Goal: Find contact information: Obtain details needed to contact an individual or organization

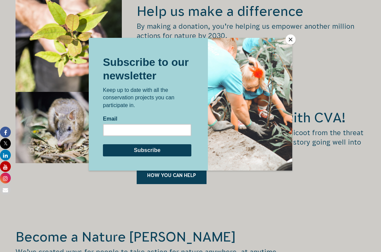
scroll to position [1047, 0]
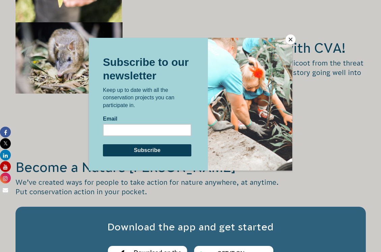
click at [292, 39] on button "Close" at bounding box center [291, 39] width 10 height 10
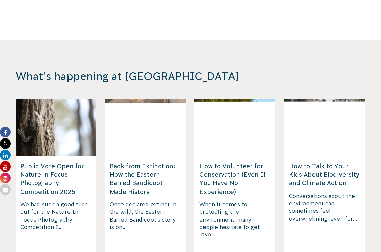
scroll to position [1723, 0]
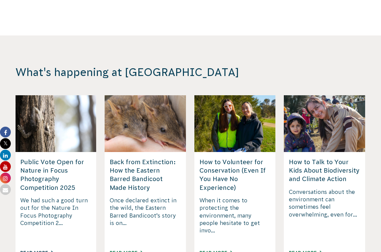
click at [37, 250] on link "Read More" at bounding box center [36, 252] width 33 height 5
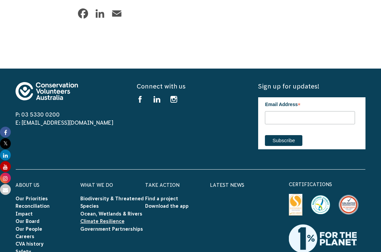
scroll to position [845, 0]
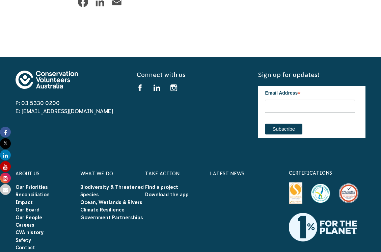
click at [86, 252] on link "Donate" at bounding box center [90, 255] width 21 height 5
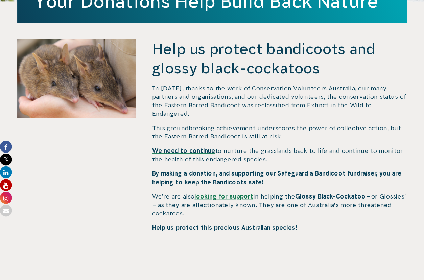
scroll to position [304, 0]
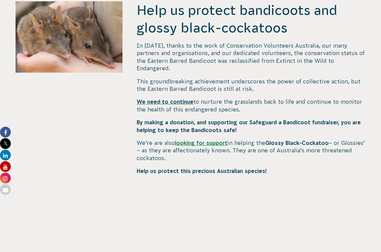
click at [202, 140] on link "looking for support" at bounding box center [201, 143] width 53 height 6
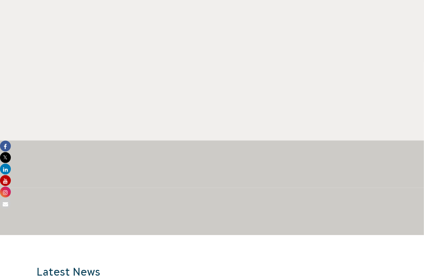
scroll to position [454, 0]
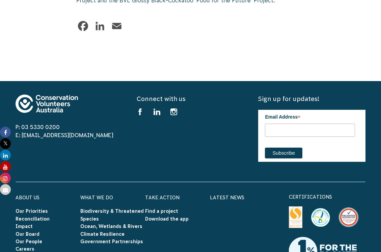
scroll to position [2341, 0]
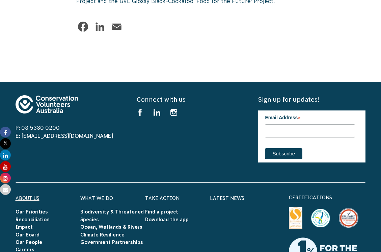
click at [27, 196] on link "About Us" at bounding box center [28, 198] width 24 height 5
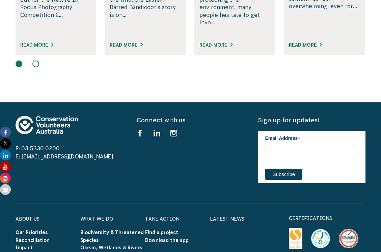
scroll to position [1250, 0]
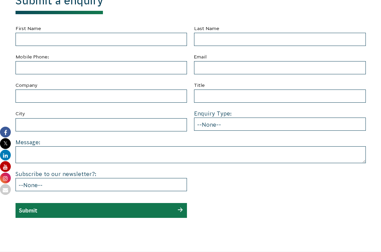
scroll to position [304, 0]
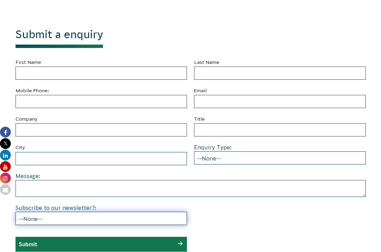
click at [115, 212] on select "--None-- Yes No" at bounding box center [102, 218] width 172 height 13
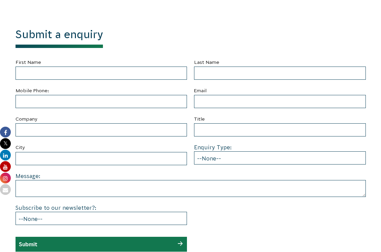
click at [126, 163] on form "First Name Last Name Mobile Phone: Email Company Title City Enquiry Type: --Non…" at bounding box center [191, 155] width 351 height 194
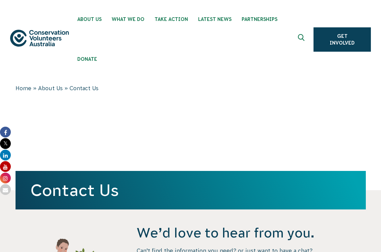
scroll to position [0, 0]
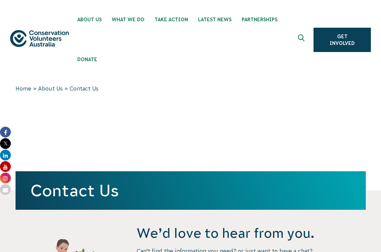
click at [296, 32] on button at bounding box center [302, 40] width 16 height 16
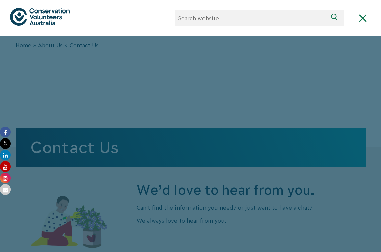
click at [366, 17] on icon "Close search box" at bounding box center [363, 18] width 8 height 8
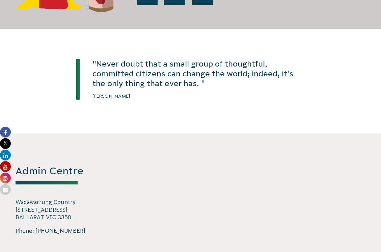
scroll to position [1115, 0]
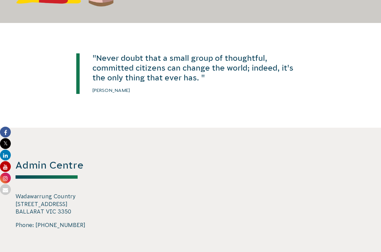
click at [50, 193] on p "Wadawarrung Country 728 Barkly Street BALLARAT VIC 3350" at bounding box center [69, 204] width 107 height 23
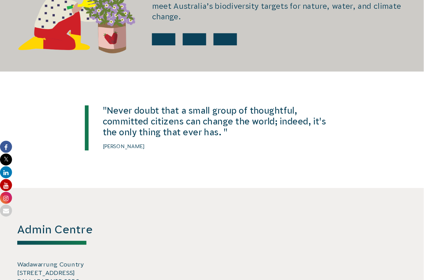
scroll to position [1089, 0]
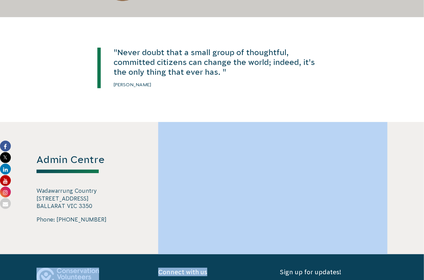
drag, startPoint x: 257, startPoint y: 249, endPoint x: 256, endPoint y: 244, distance: 5.2
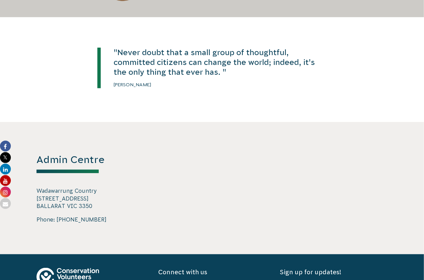
click at [137, 142] on div "Admin Centre Wadawarrung Country 728 Barkly Street BALLARAT VIC 3350 Phone: 03 …" at bounding box center [211, 188] width 365 height 132
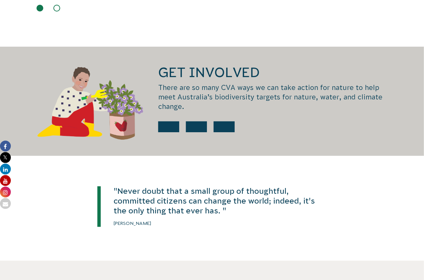
scroll to position [938, 0]
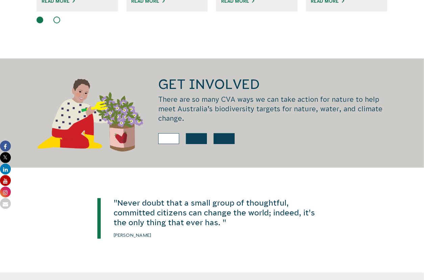
click at [172, 133] on link at bounding box center [168, 138] width 21 height 11
click at [195, 133] on link at bounding box center [196, 138] width 21 height 11
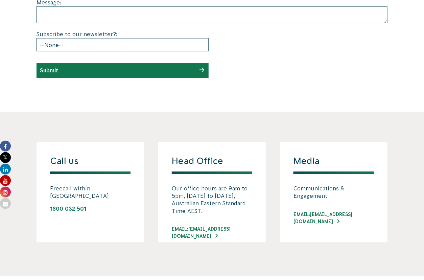
scroll to position [450, 0]
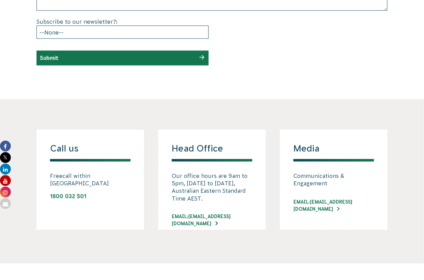
click at [240, 218] on link "EMAIL: [EMAIL_ADDRESS][DOMAIN_NAME]" at bounding box center [212, 220] width 80 height 14
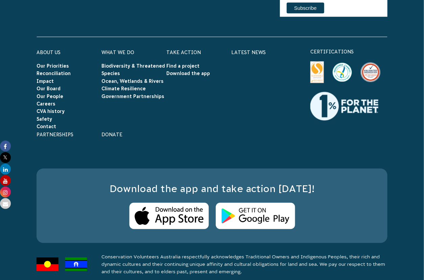
scroll to position [1401, 0]
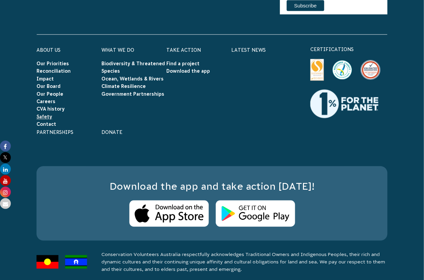
click at [48, 114] on link "Safety" at bounding box center [44, 116] width 16 height 5
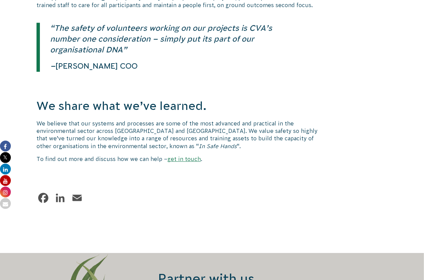
scroll to position [600, 0]
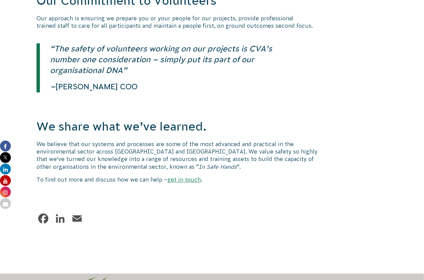
click at [183, 178] on link "get in touch" at bounding box center [183, 179] width 33 height 6
